Goal: Information Seeking & Learning: Find specific fact

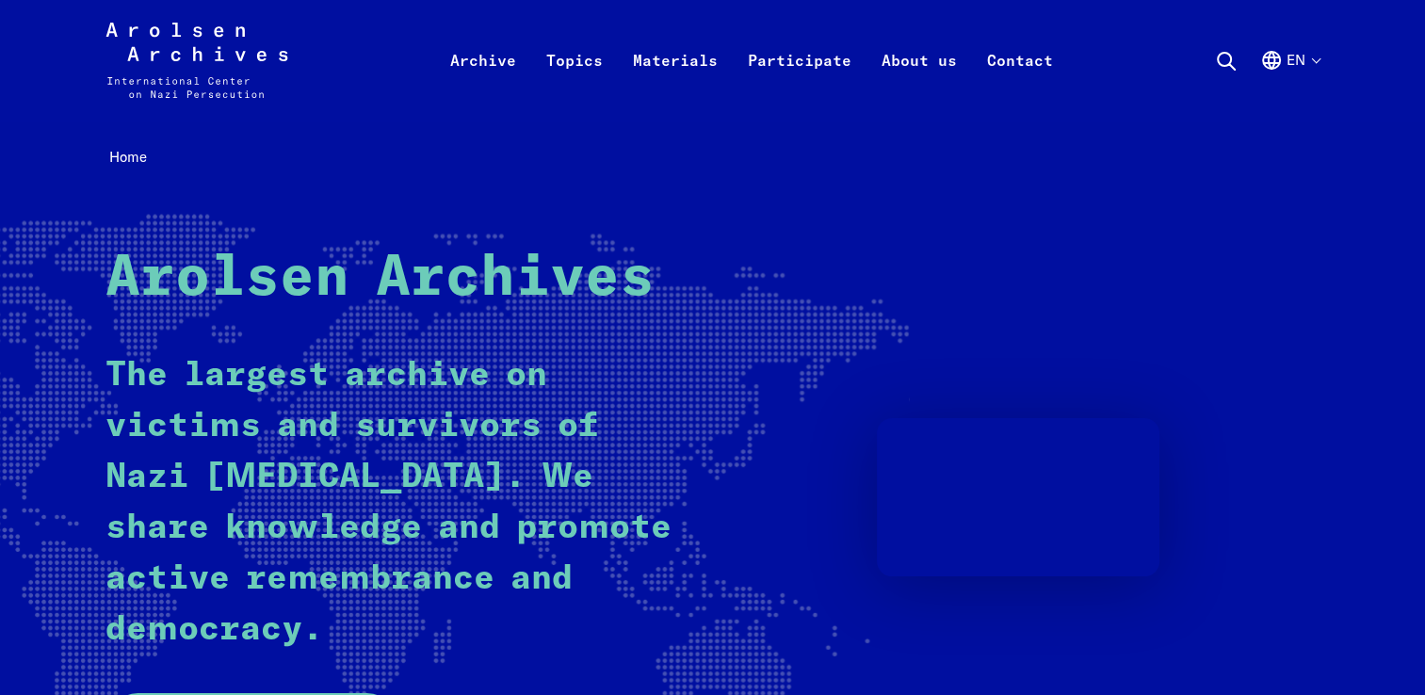
click at [1227, 66] on icon at bounding box center [1226, 61] width 23 height 23
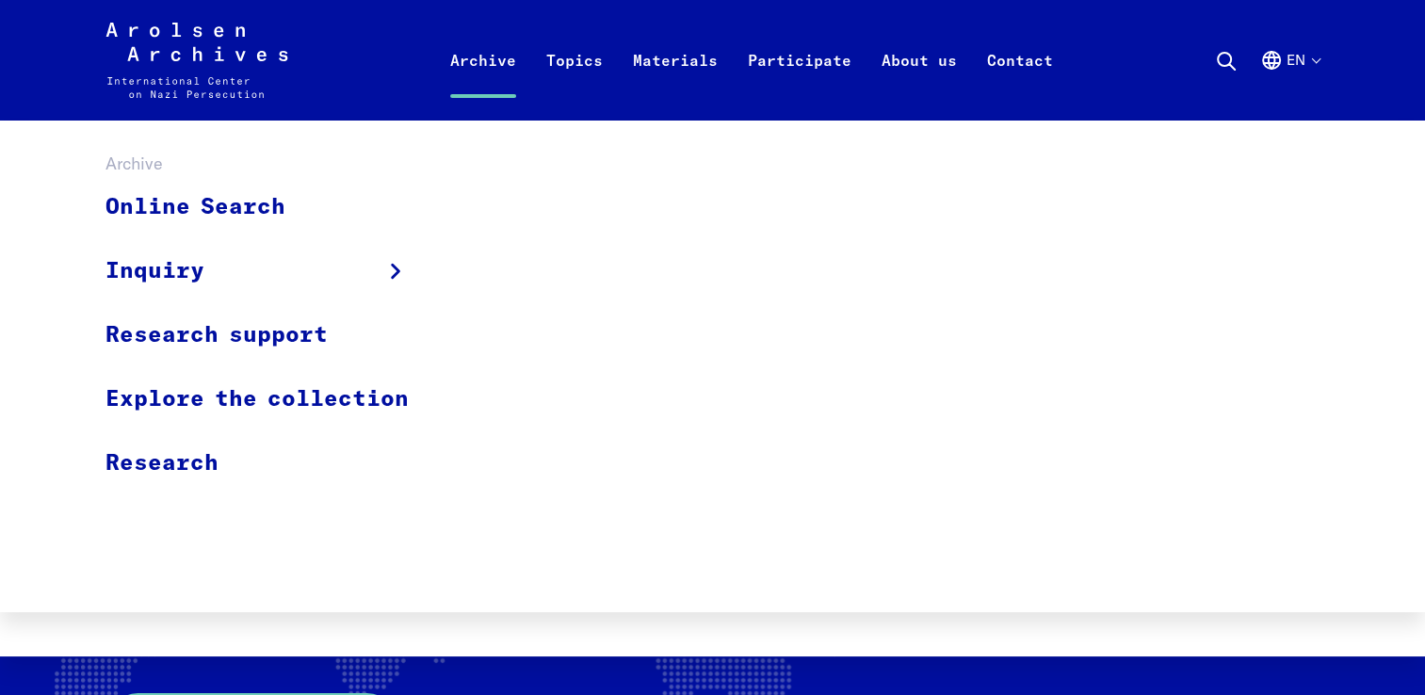
click at [500, 55] on link "Archive" at bounding box center [483, 82] width 96 height 75
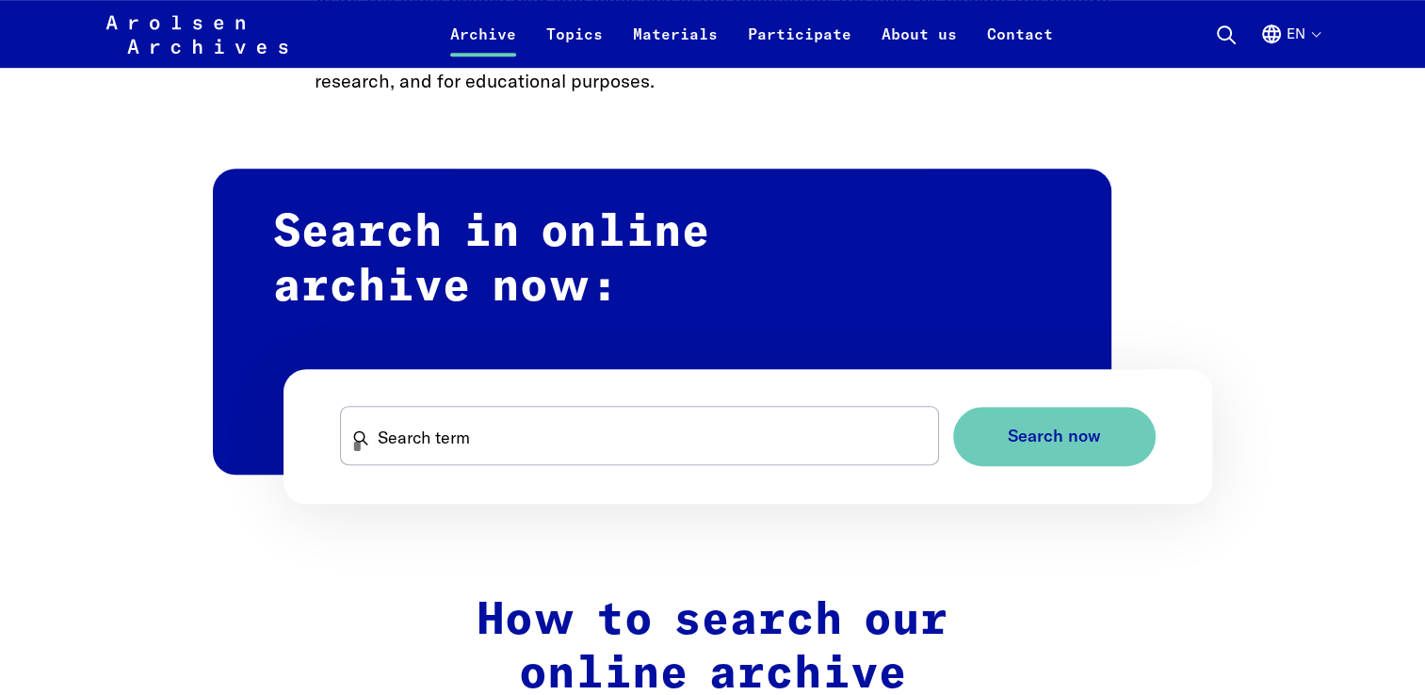
scroll to position [1067, 0]
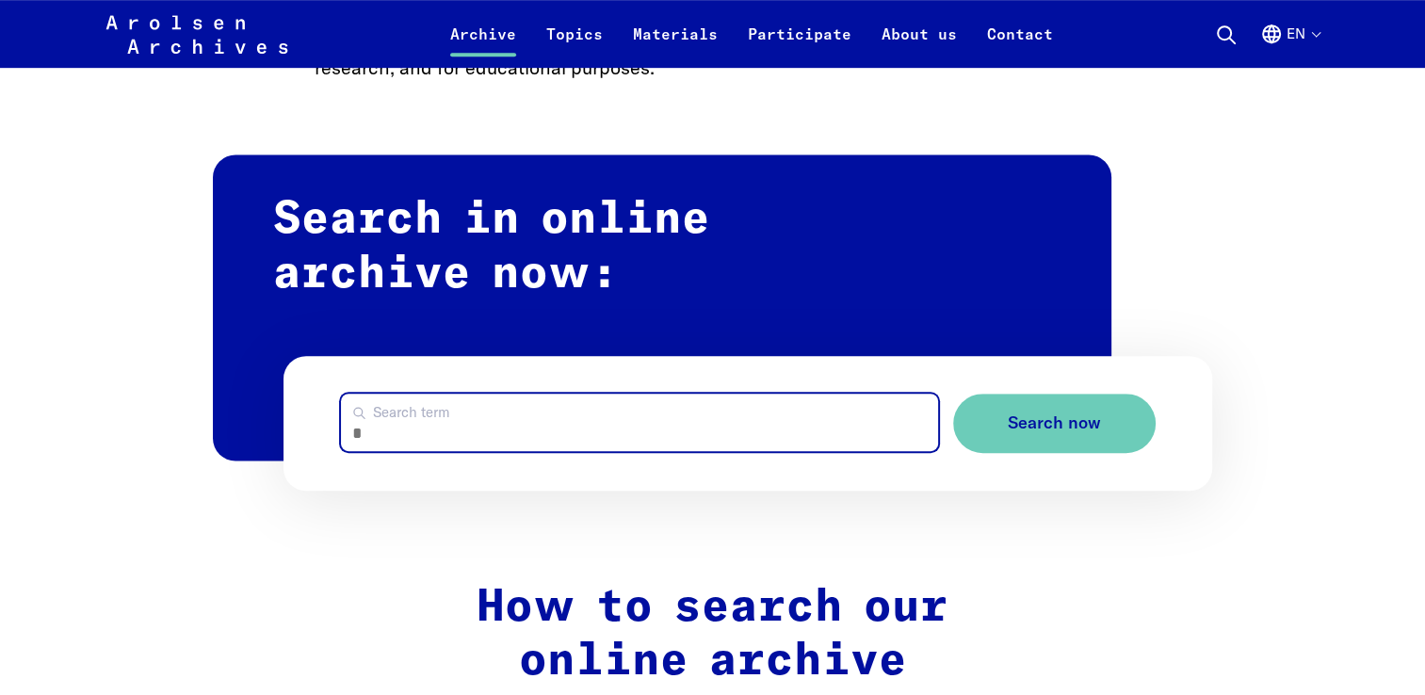
click at [623, 447] on input "Search term" at bounding box center [639, 422] width 597 height 57
type input "********"
click at [953, 394] on button "Search now" at bounding box center [1054, 423] width 203 height 59
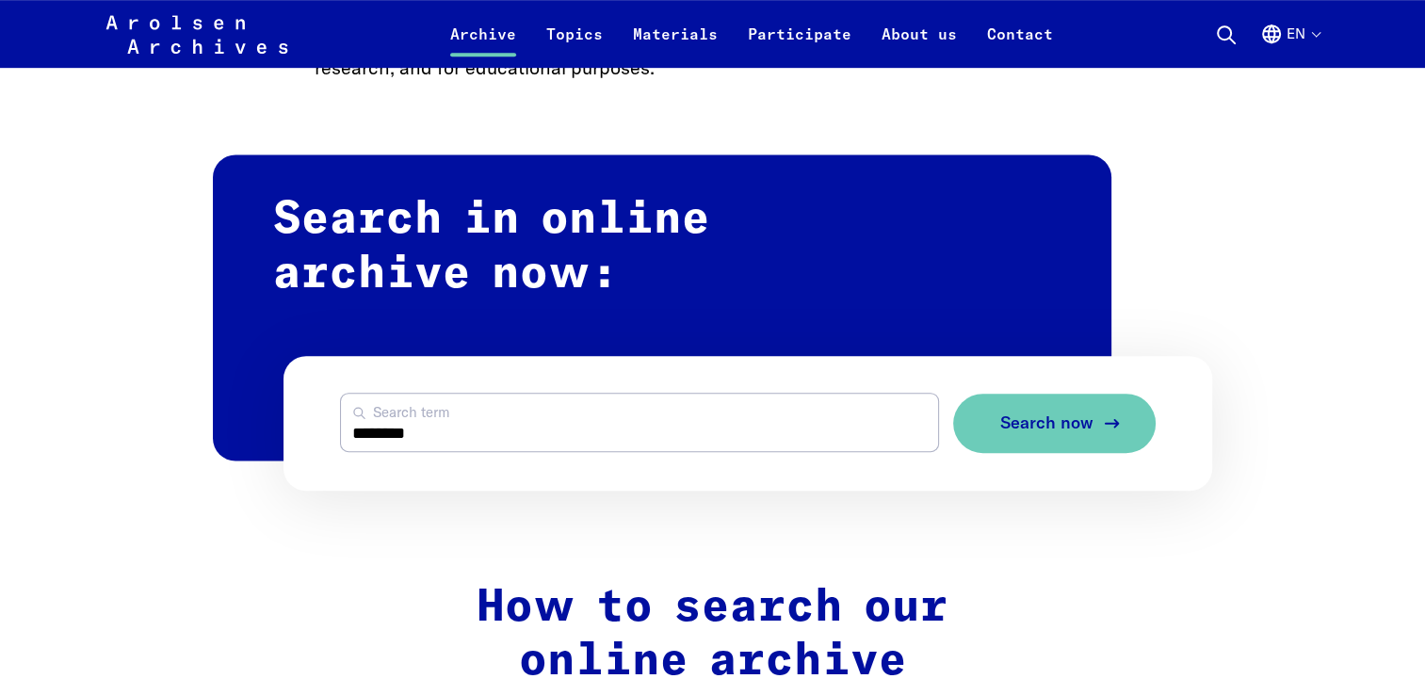
click at [1084, 418] on span "Search now" at bounding box center [1046, 424] width 93 height 20
